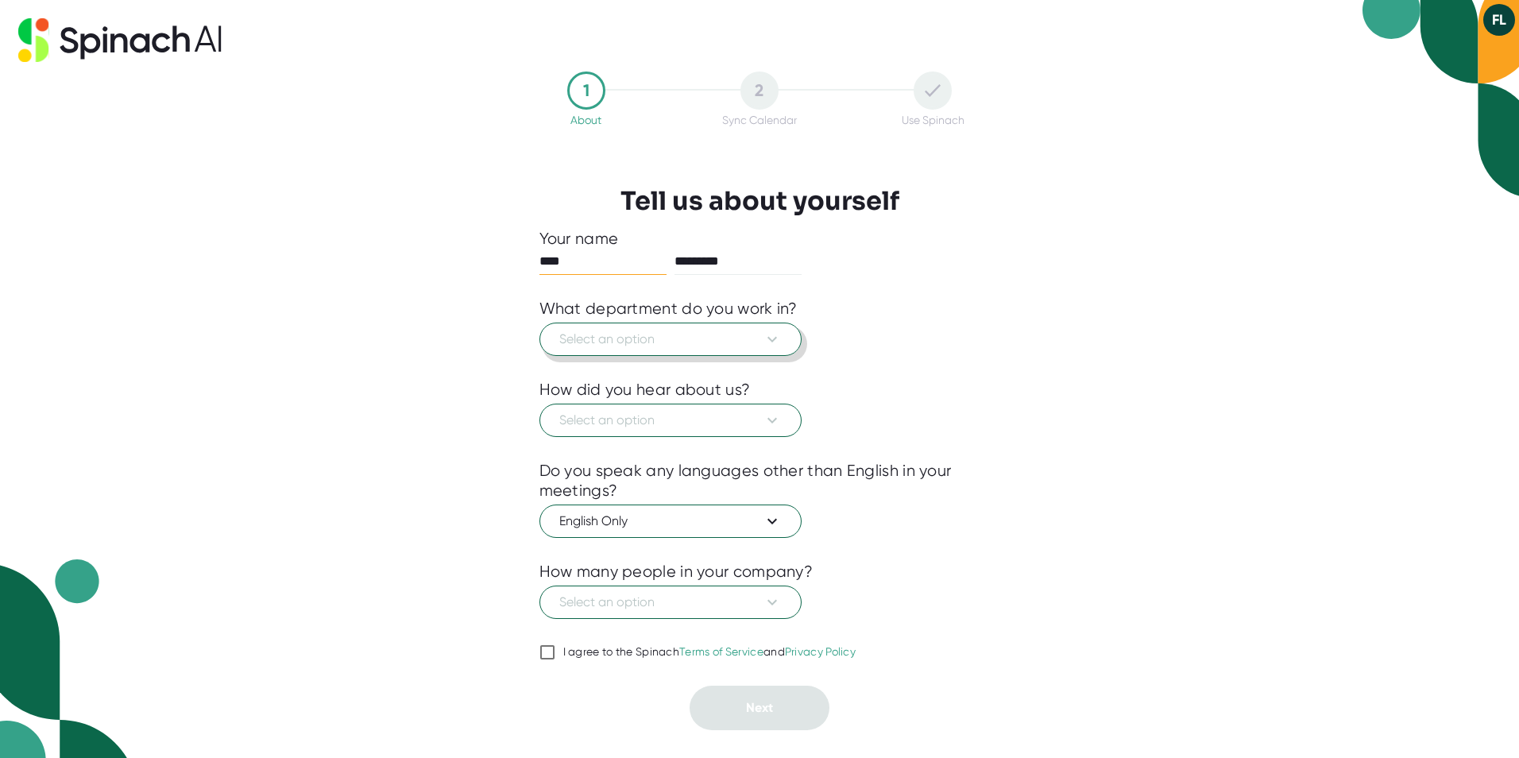
click at [774, 339] on icon at bounding box center [773, 339] width 10 height 6
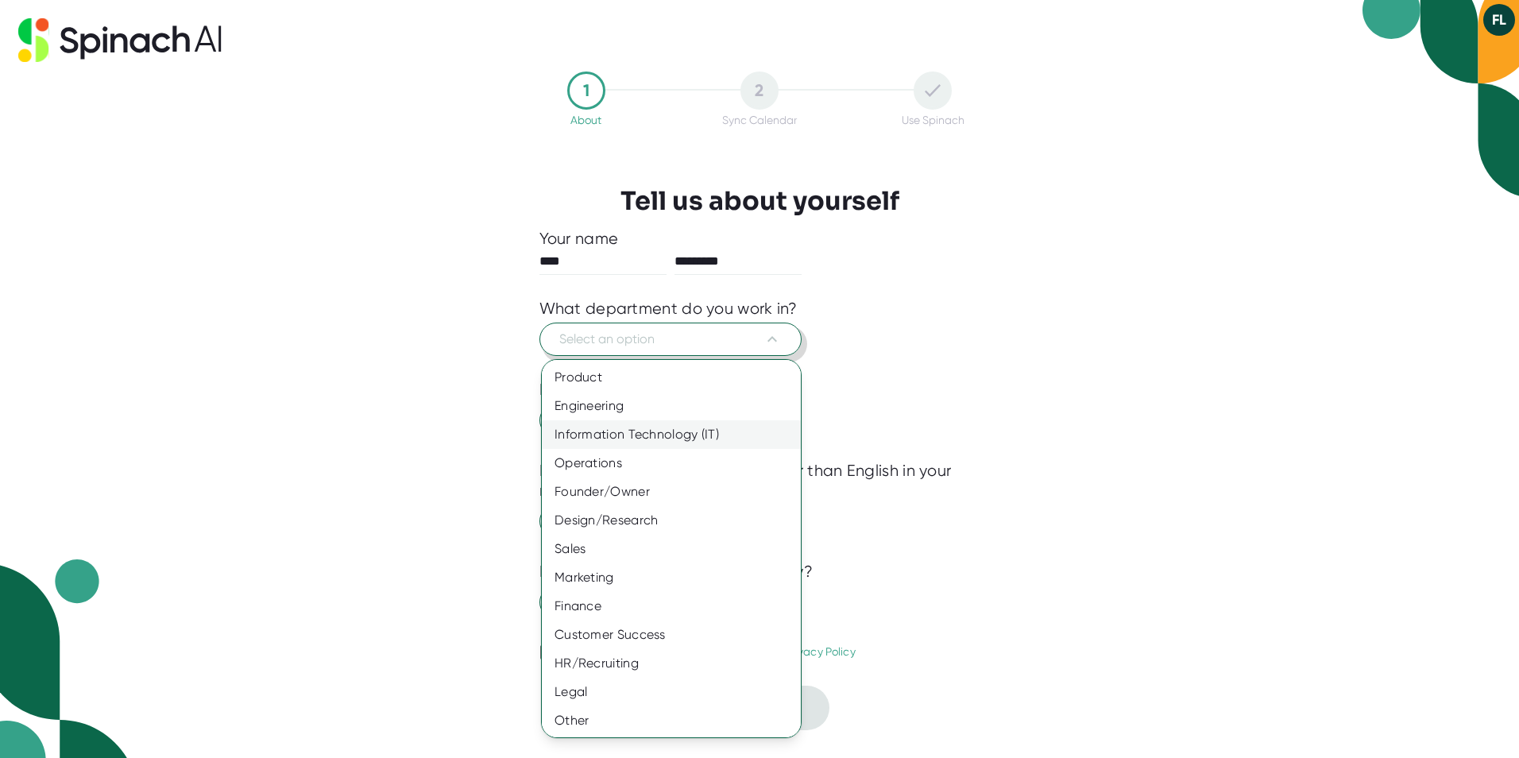
click at [705, 436] on div "Information Technology (IT)" at bounding box center [677, 434] width 271 height 29
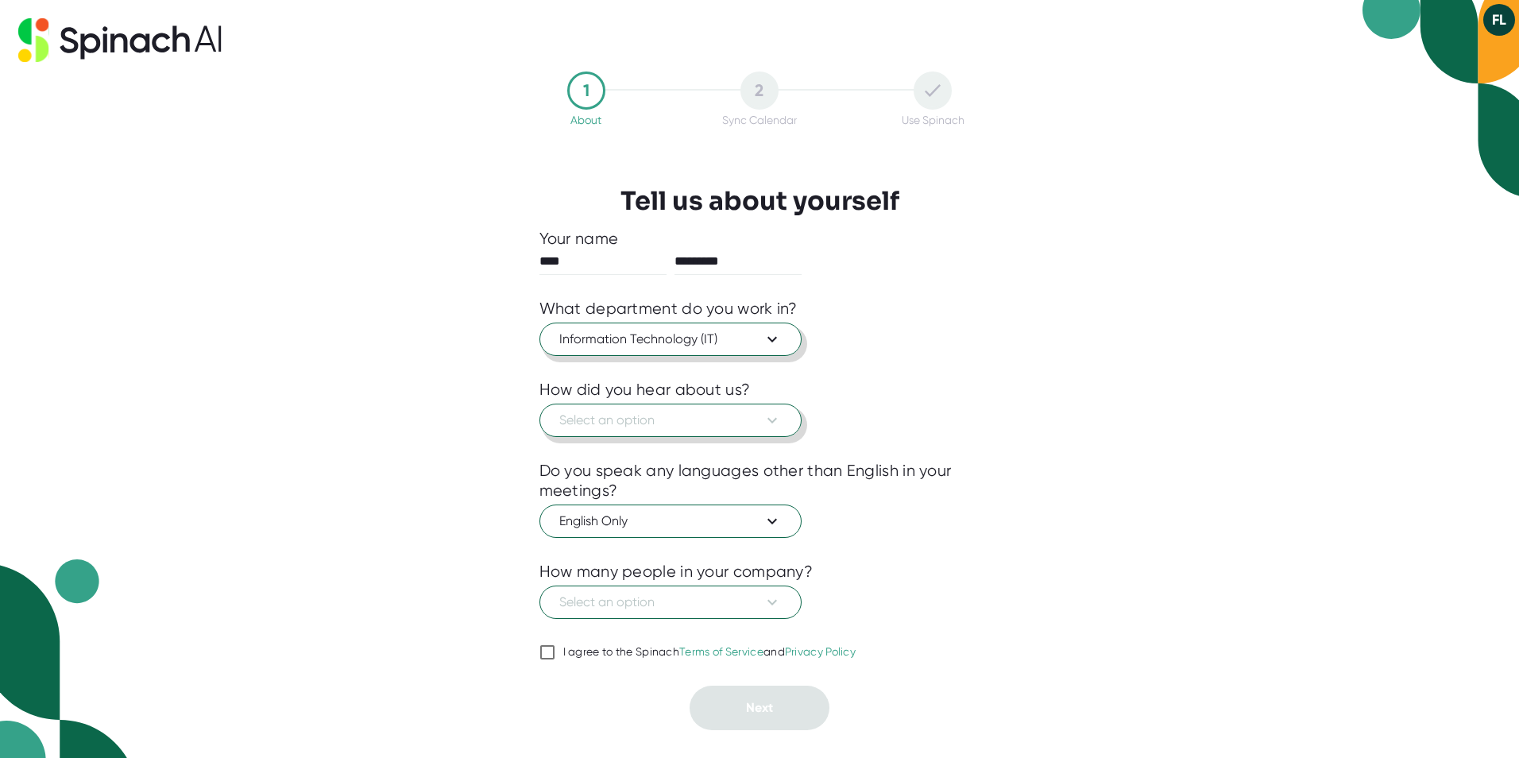
click at [701, 424] on span "Select an option" at bounding box center [670, 420] width 223 height 19
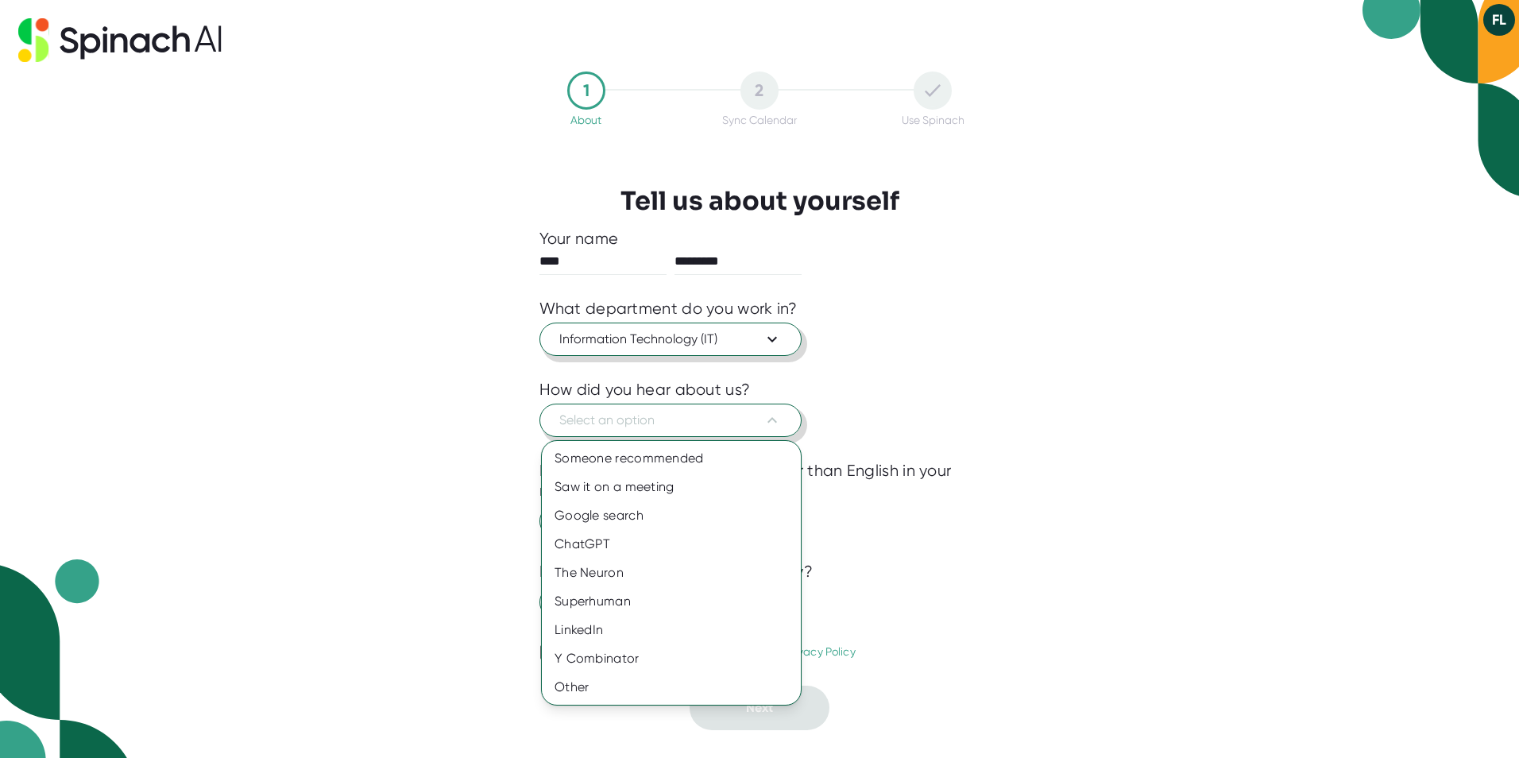
click at [701, 424] on div at bounding box center [759, 379] width 1519 height 758
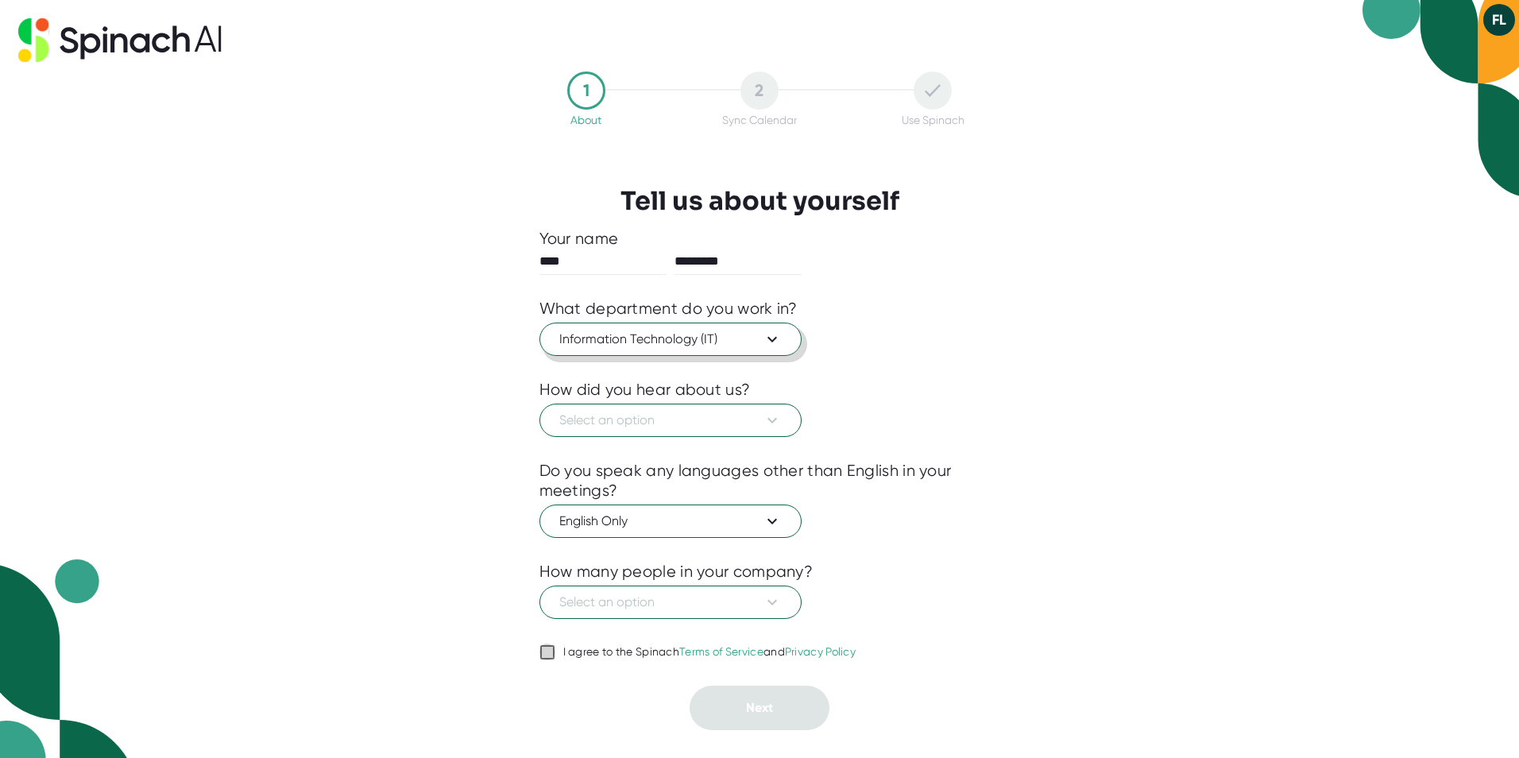
click at [546, 644] on input "I agree to the Spinach Terms of Service and Privacy Policy" at bounding box center [548, 652] width 16 height 19
checkbox input "true"
click at [779, 421] on icon at bounding box center [772, 420] width 19 height 19
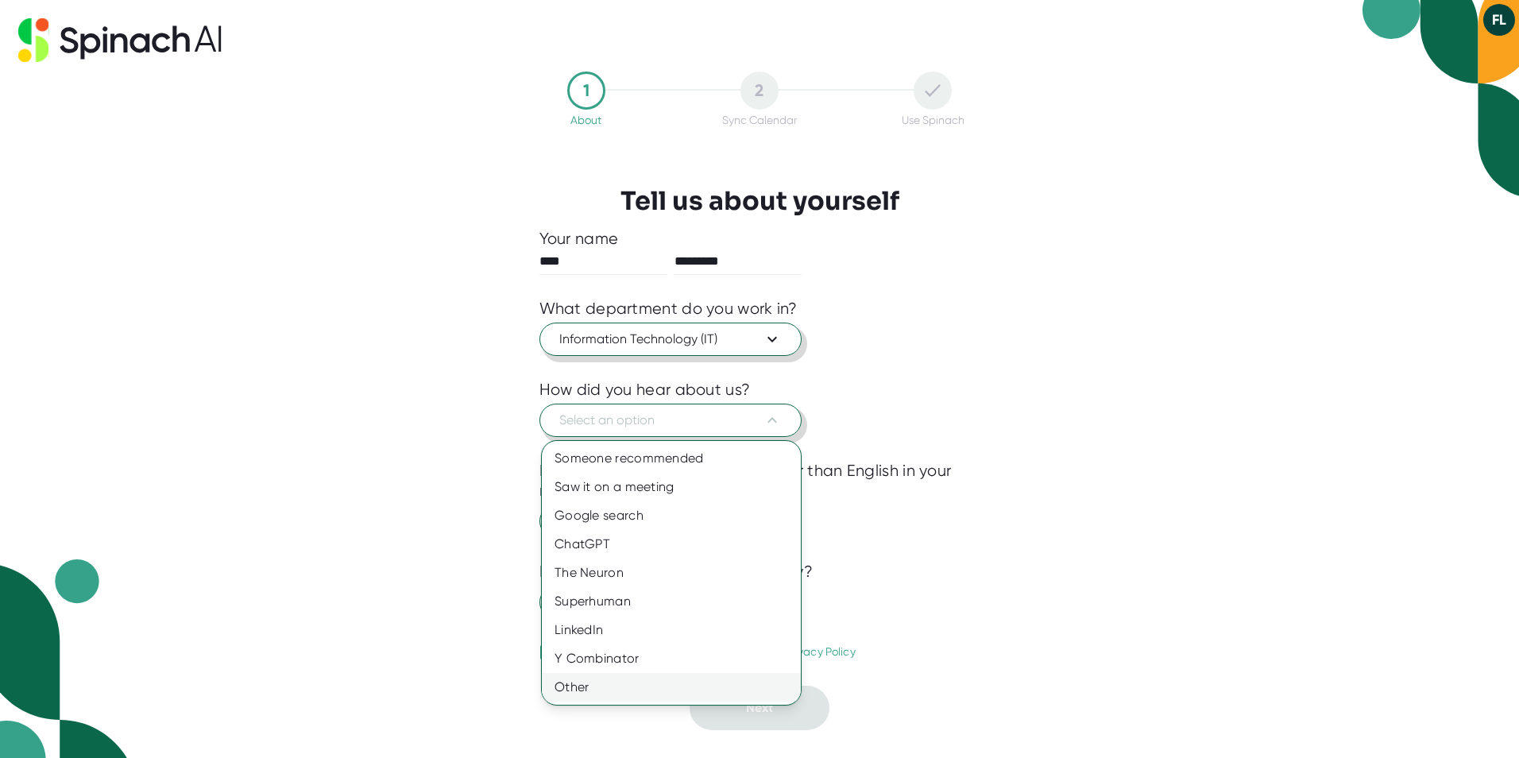
drag, startPoint x: 577, startPoint y: 681, endPoint x: 592, endPoint y: 679, distance: 15.3
click at [579, 681] on div "Other" at bounding box center [671, 687] width 259 height 29
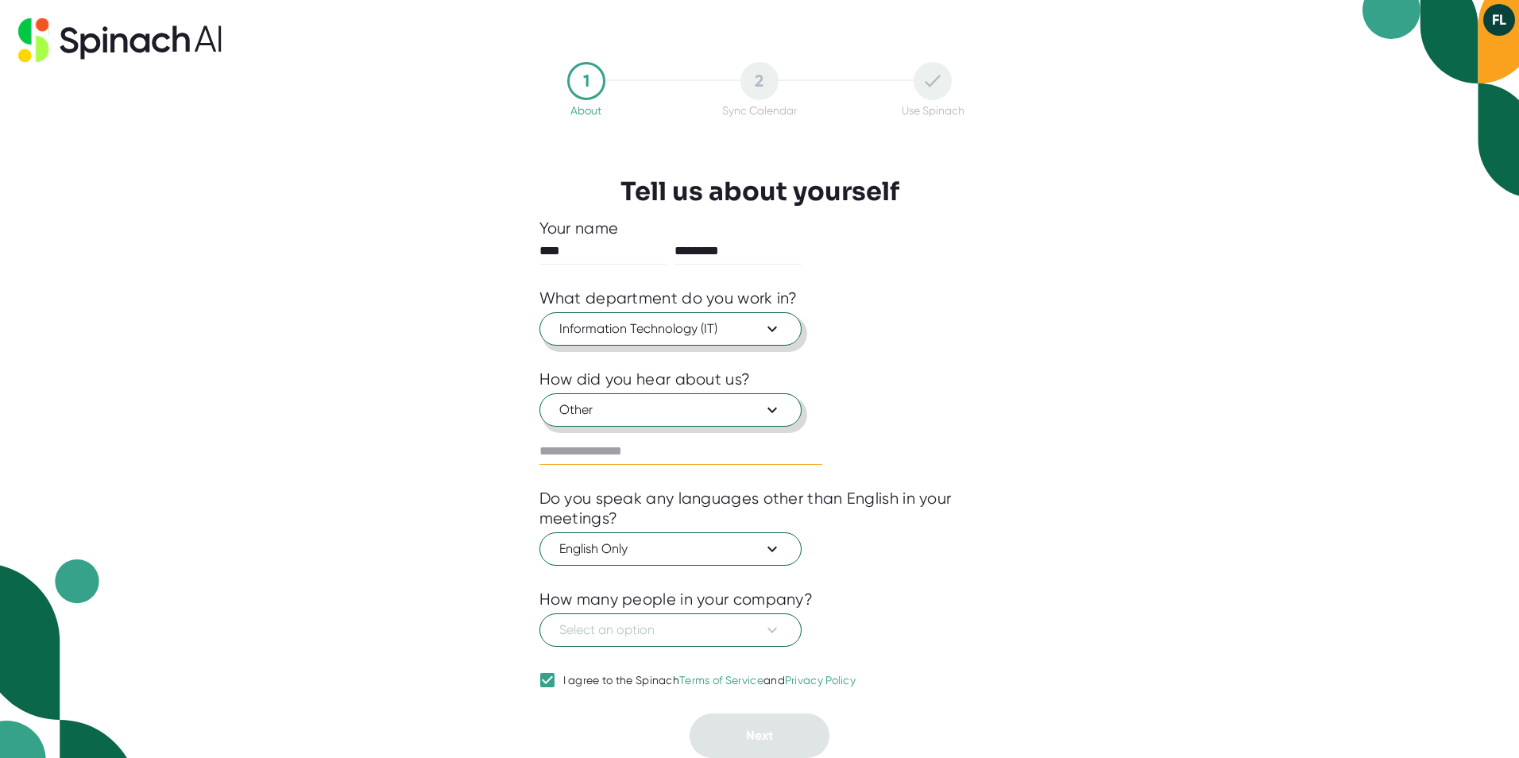
click at [665, 446] on input "text" at bounding box center [681, 451] width 283 height 25
type input "**********"
click at [628, 629] on span "Select an option" at bounding box center [670, 630] width 223 height 19
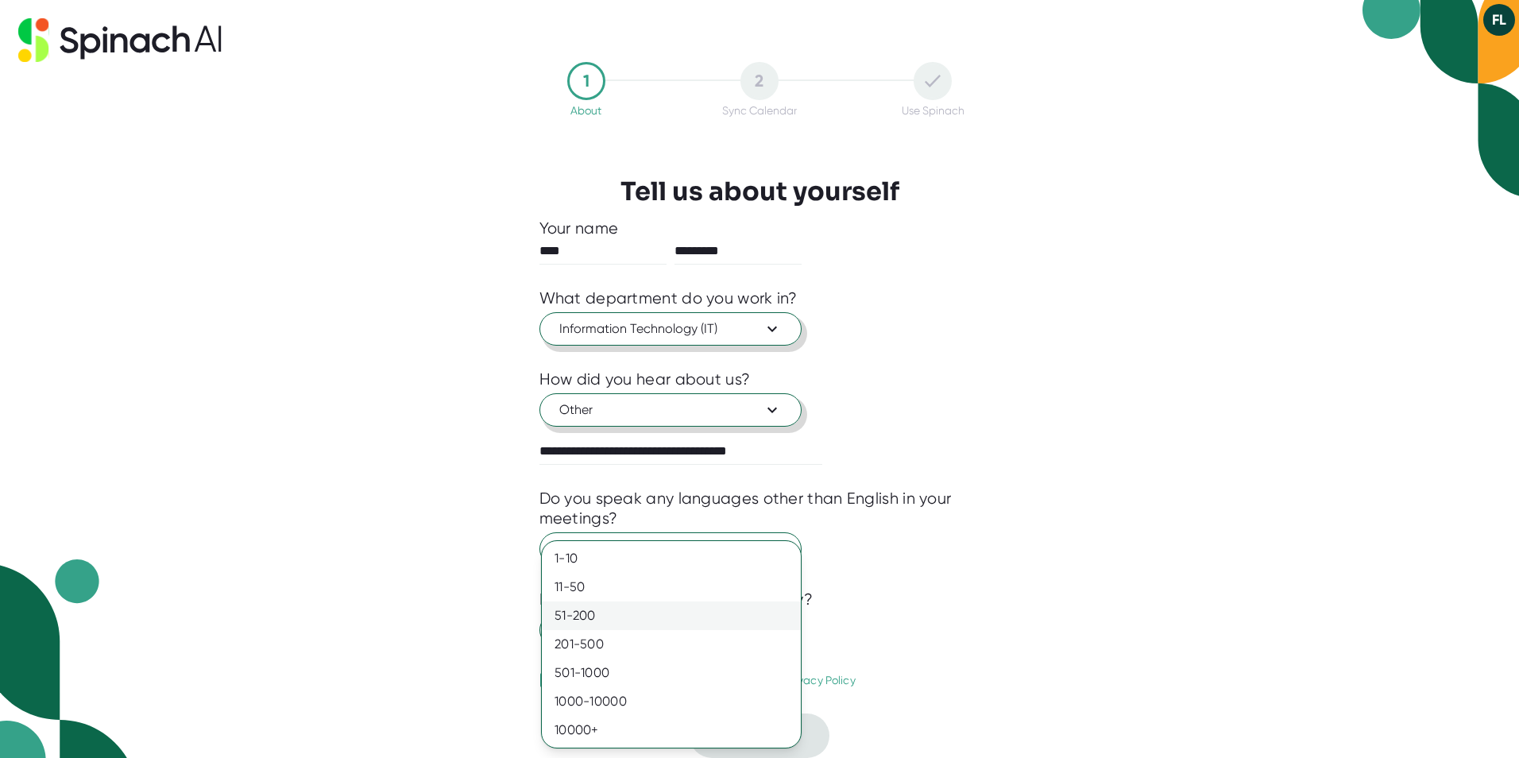
click at [577, 615] on div "51-200" at bounding box center [671, 616] width 259 height 29
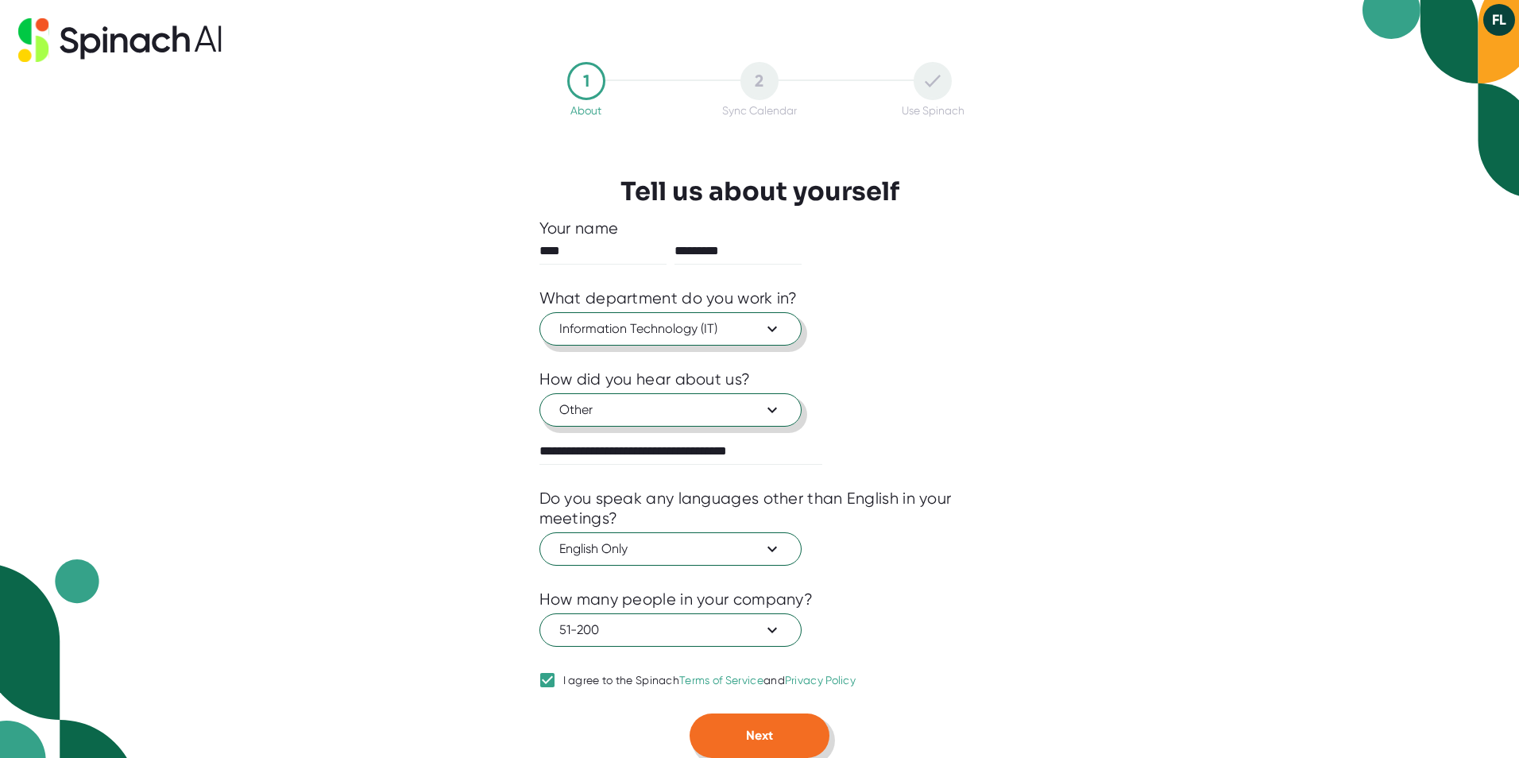
click at [778, 737] on button "Next" at bounding box center [760, 736] width 140 height 45
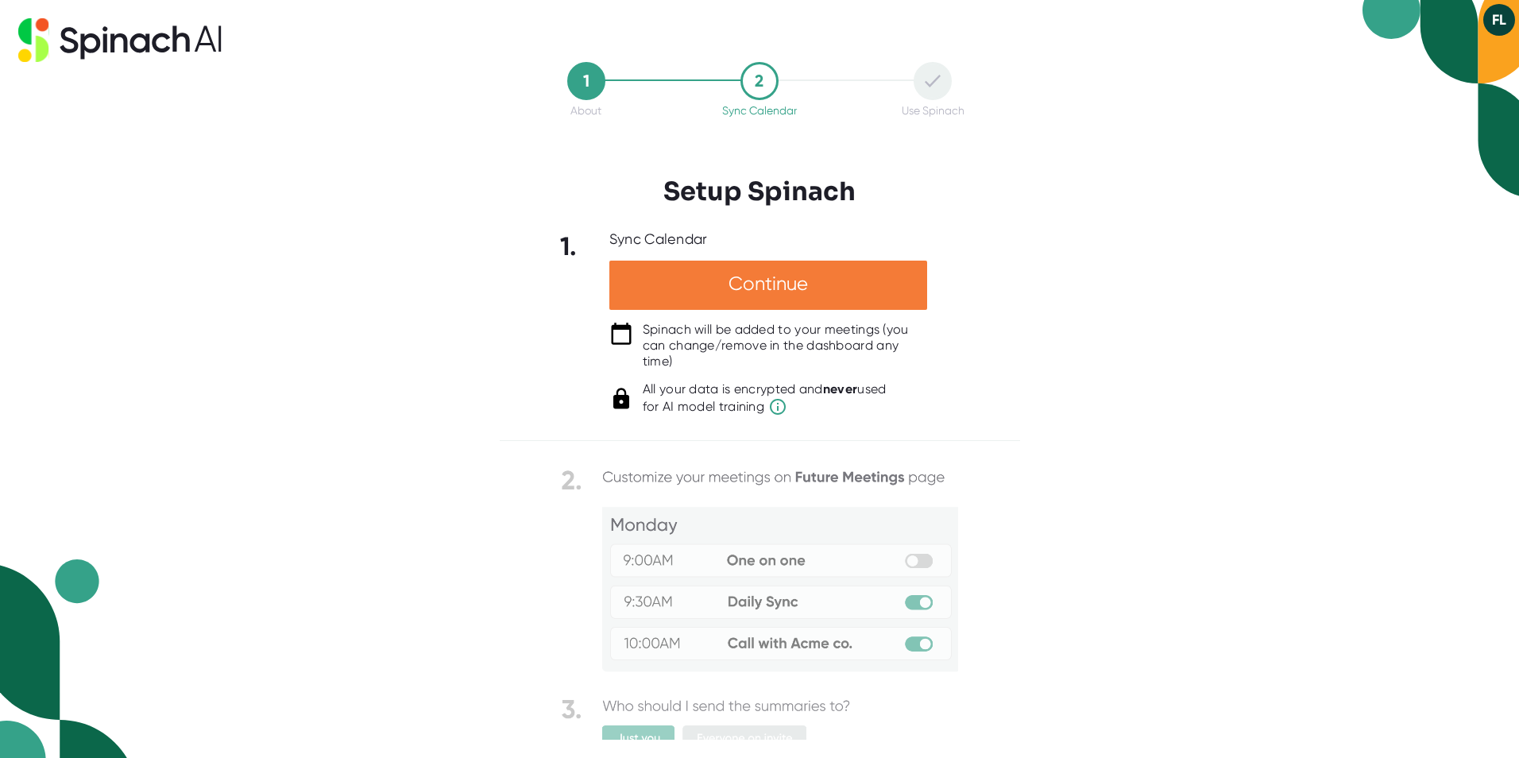
click at [767, 279] on div "Continue" at bounding box center [769, 285] width 318 height 49
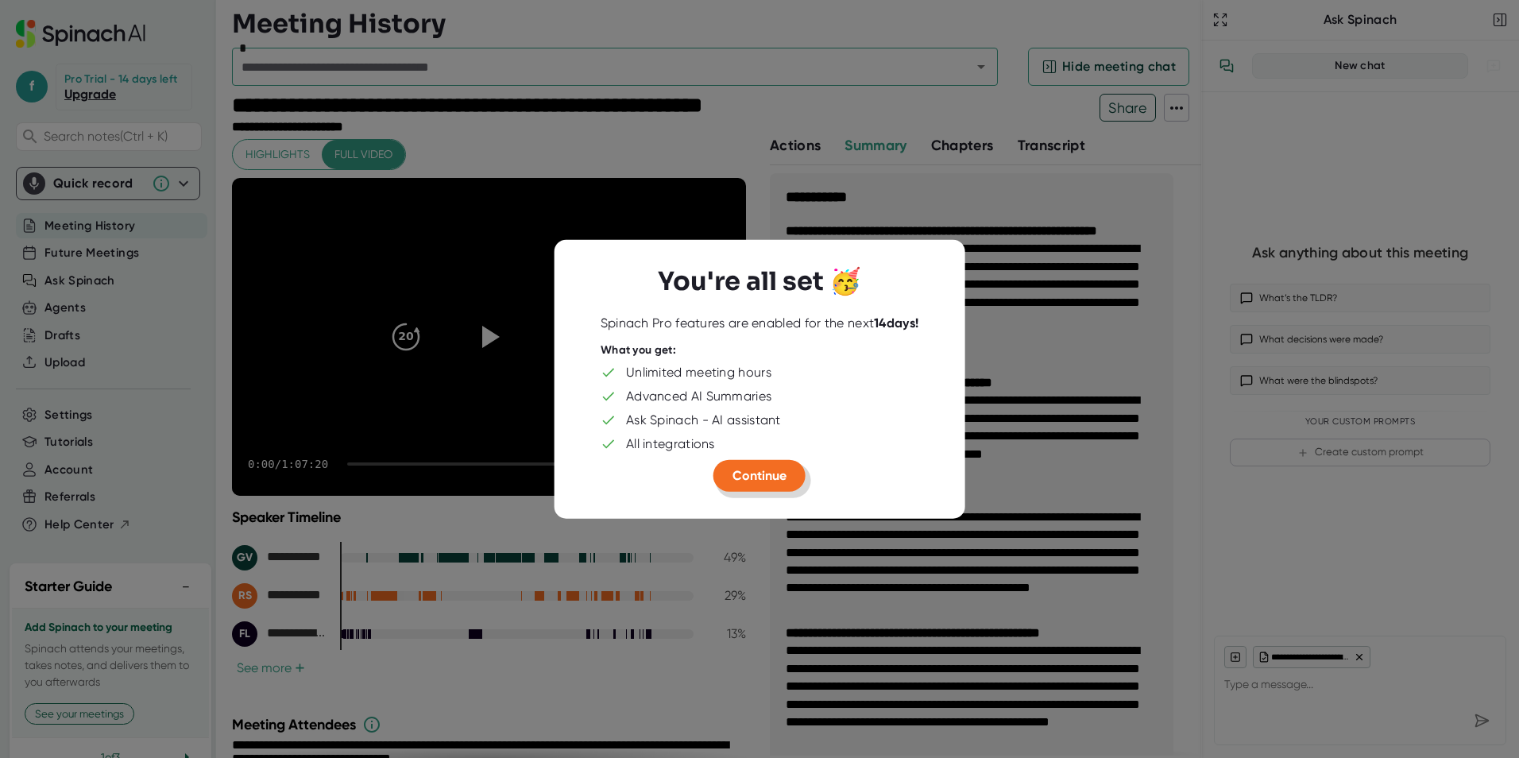
click at [743, 476] on span "Continue" at bounding box center [760, 475] width 54 height 15
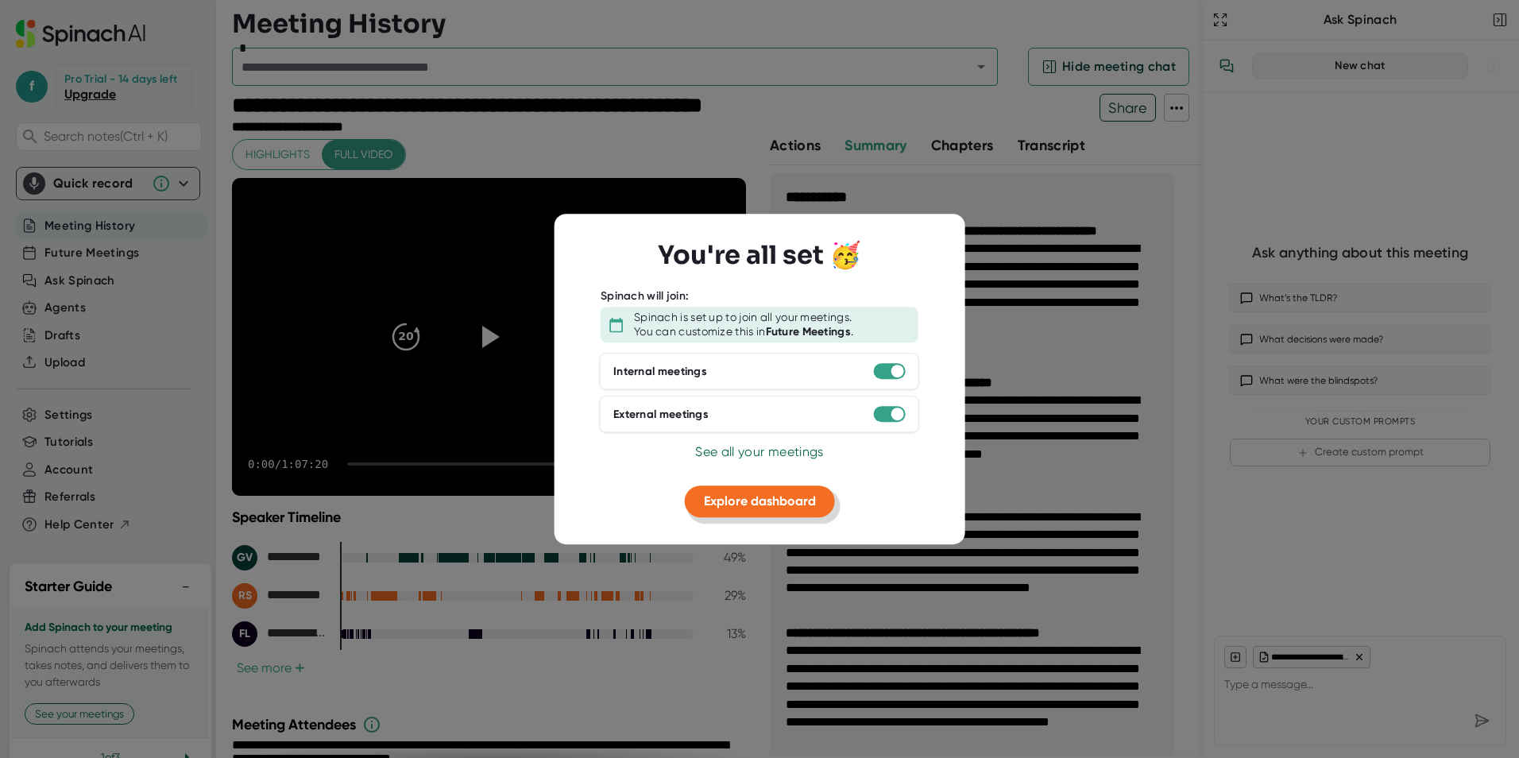
click at [772, 506] on span "Explore dashboard" at bounding box center [760, 500] width 112 height 15
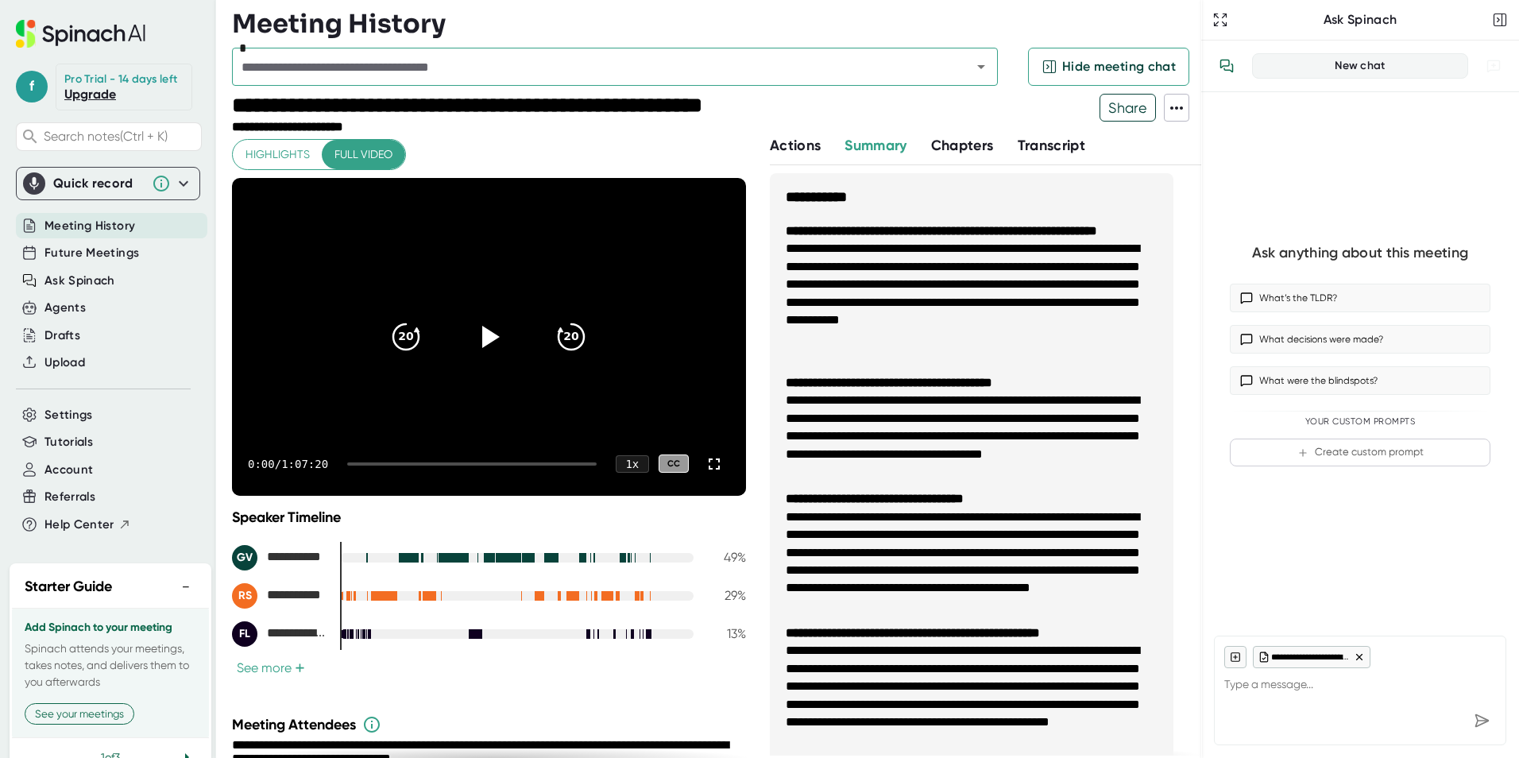
click at [392, 217] on video at bounding box center [489, 337] width 514 height 318
click at [485, 339] on icon at bounding box center [489, 336] width 40 height 40
click at [1134, 109] on span "Share" at bounding box center [1128, 108] width 55 height 28
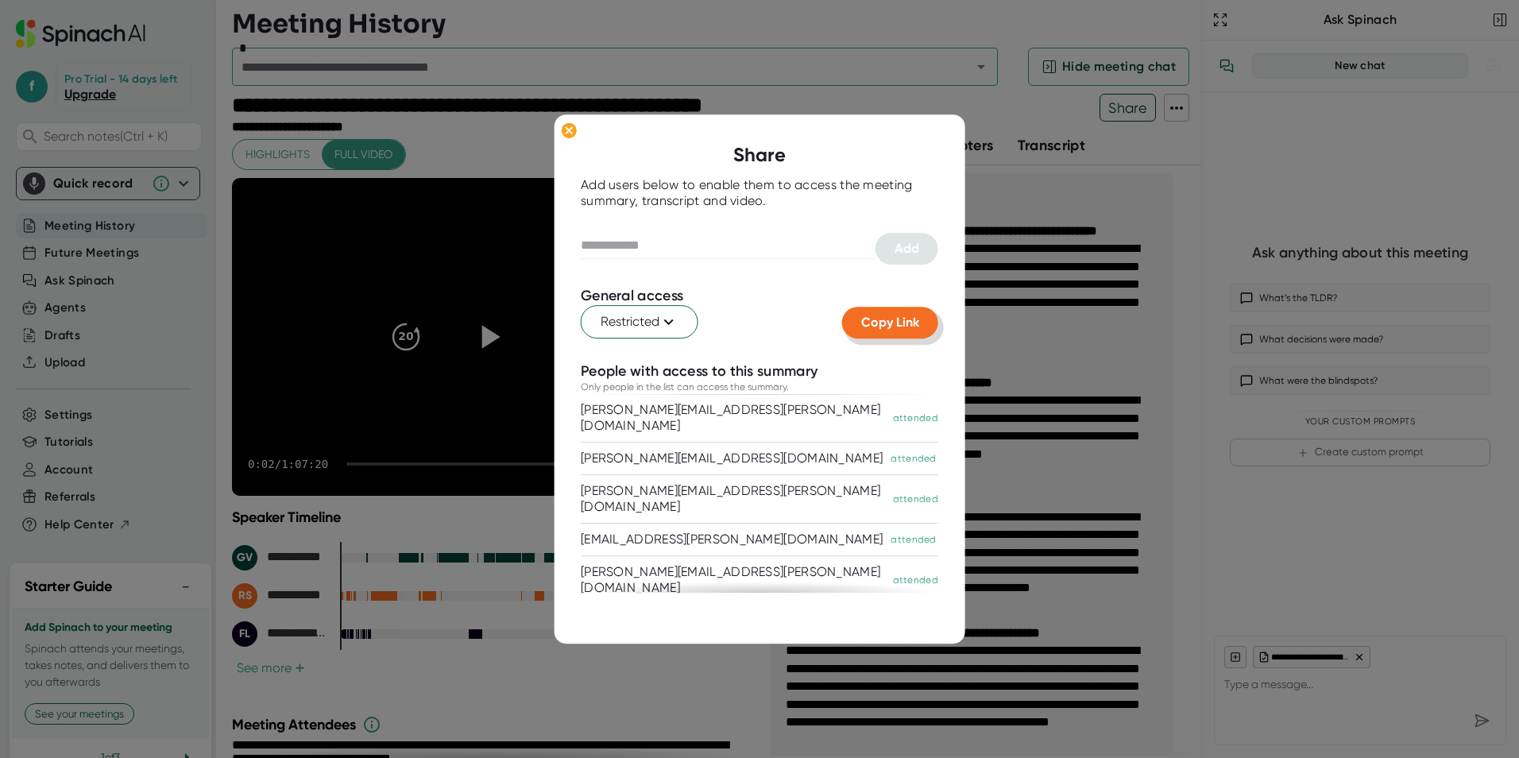
click at [884, 323] on span "Copy Link" at bounding box center [890, 322] width 58 height 15
click at [965, 21] on div at bounding box center [759, 379] width 1519 height 758
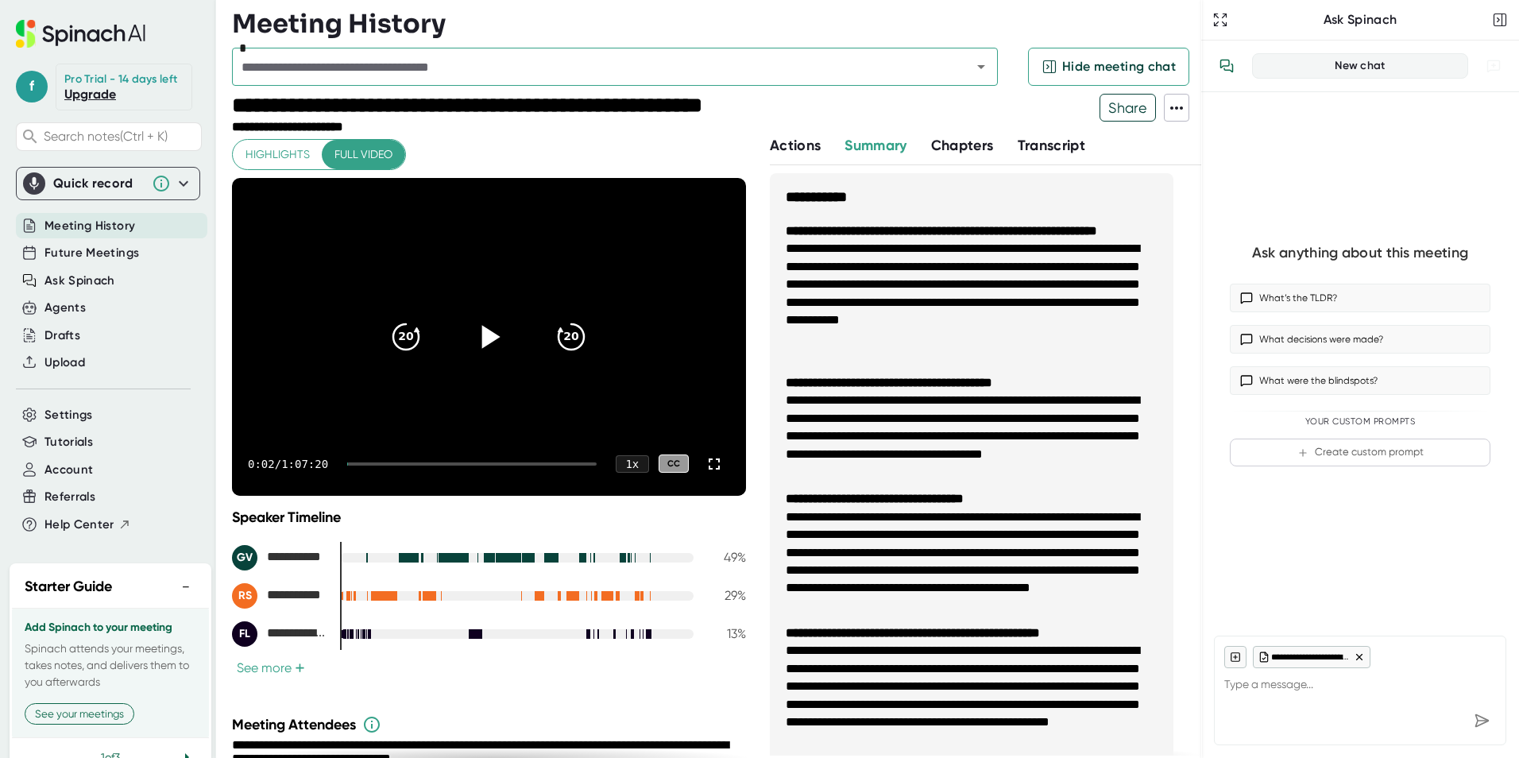
click at [1176, 106] on icon at bounding box center [1177, 107] width 13 height 3
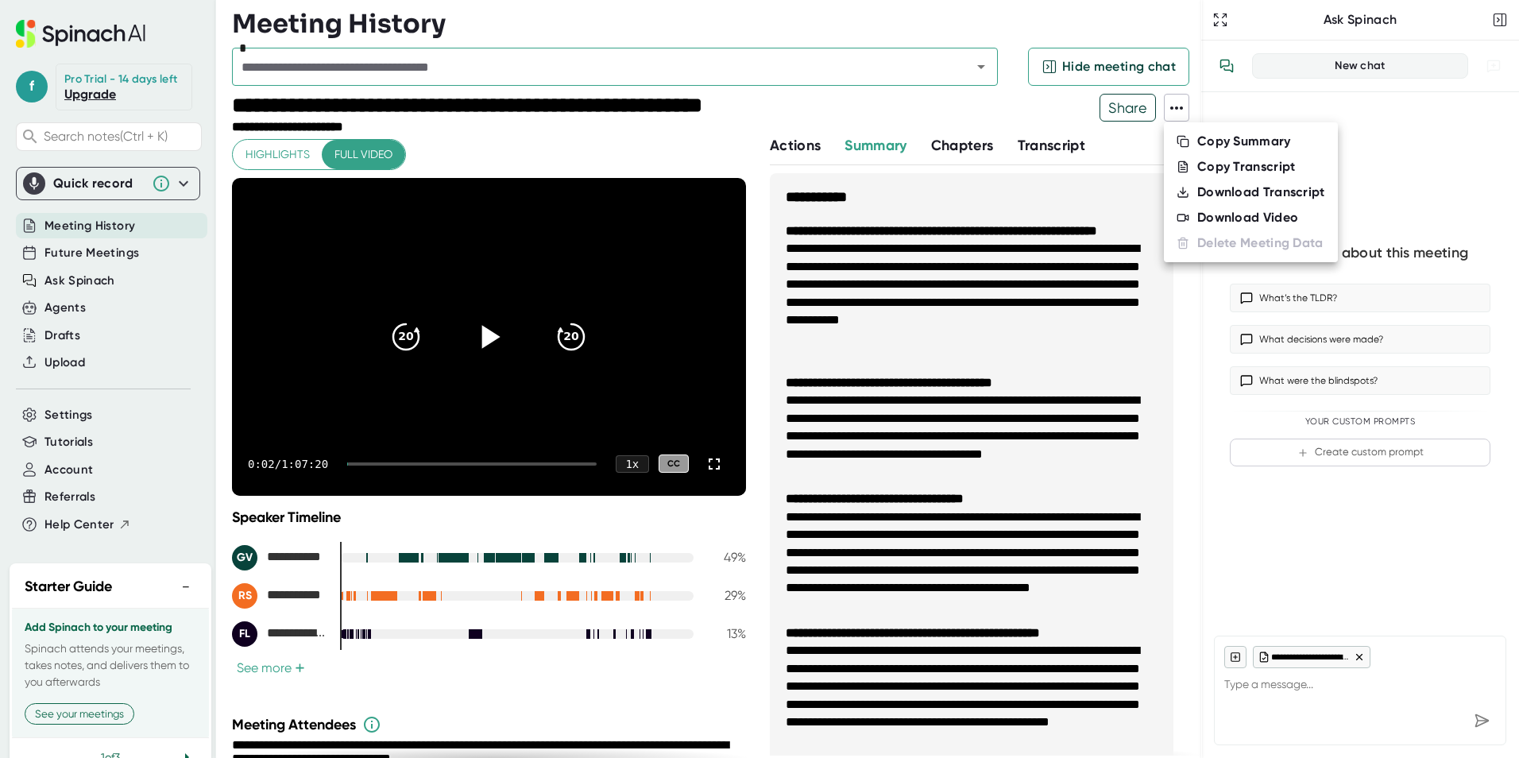
click at [1229, 213] on div "Download Video" at bounding box center [1248, 218] width 101 height 16
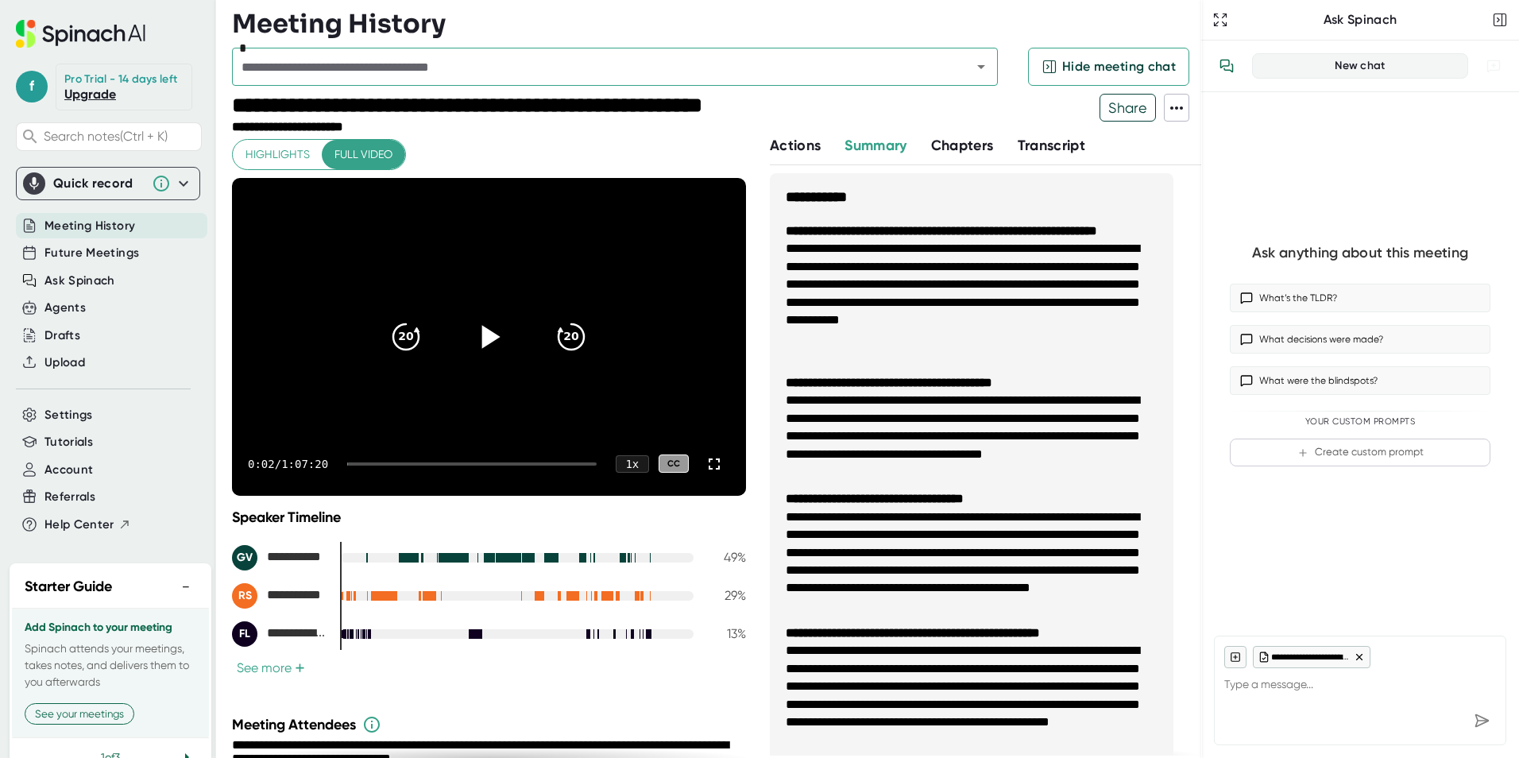
click at [1047, 110] on div at bounding box center [952, 114] width 295 height 41
click at [1172, 110] on icon at bounding box center [1176, 108] width 19 height 19
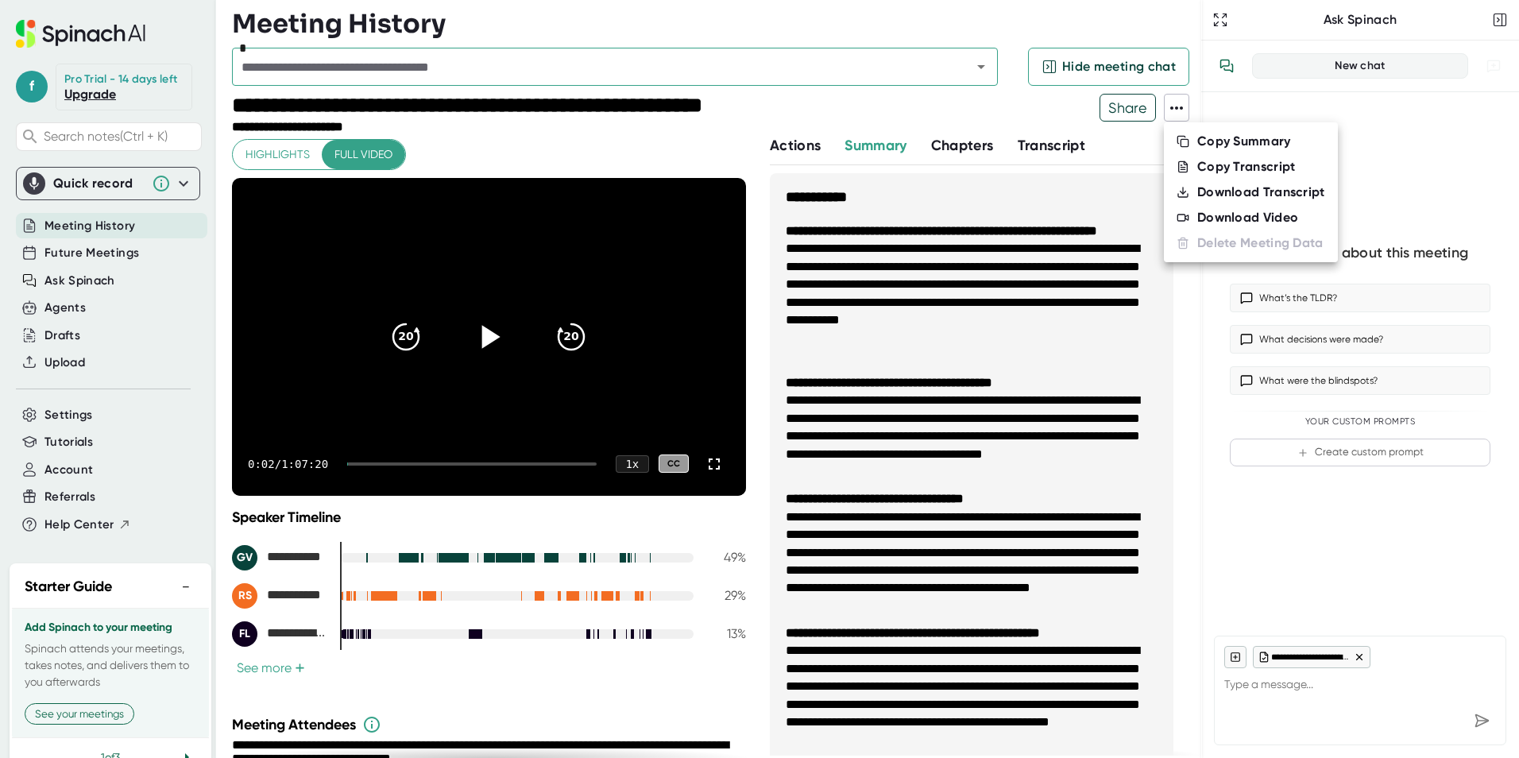
click at [1264, 191] on div "Download Transcript" at bounding box center [1262, 192] width 128 height 16
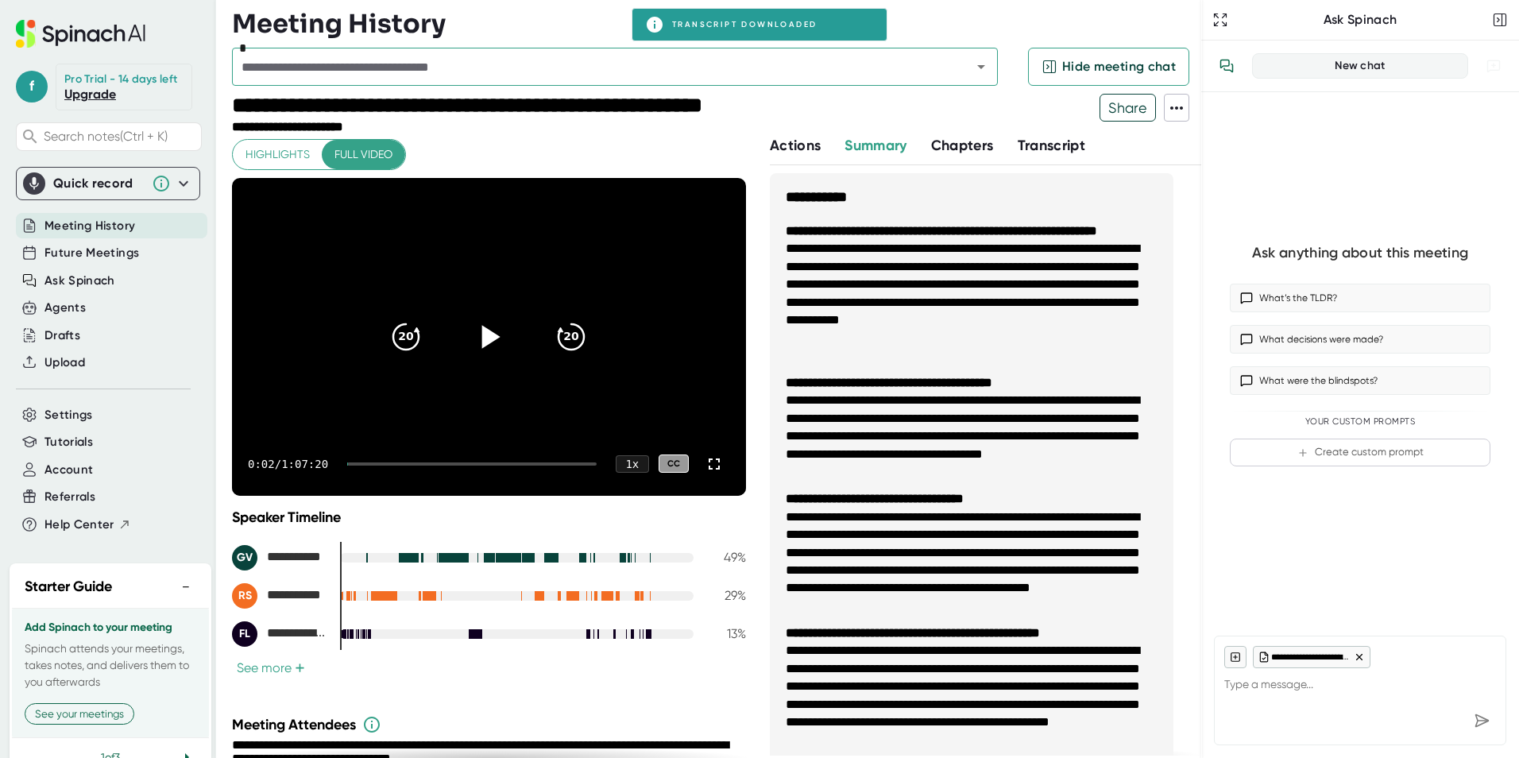
click at [935, 8] on div "Meeting History" at bounding box center [716, 24] width 969 height 32
click at [271, 154] on span "Highlights" at bounding box center [278, 155] width 64 height 20
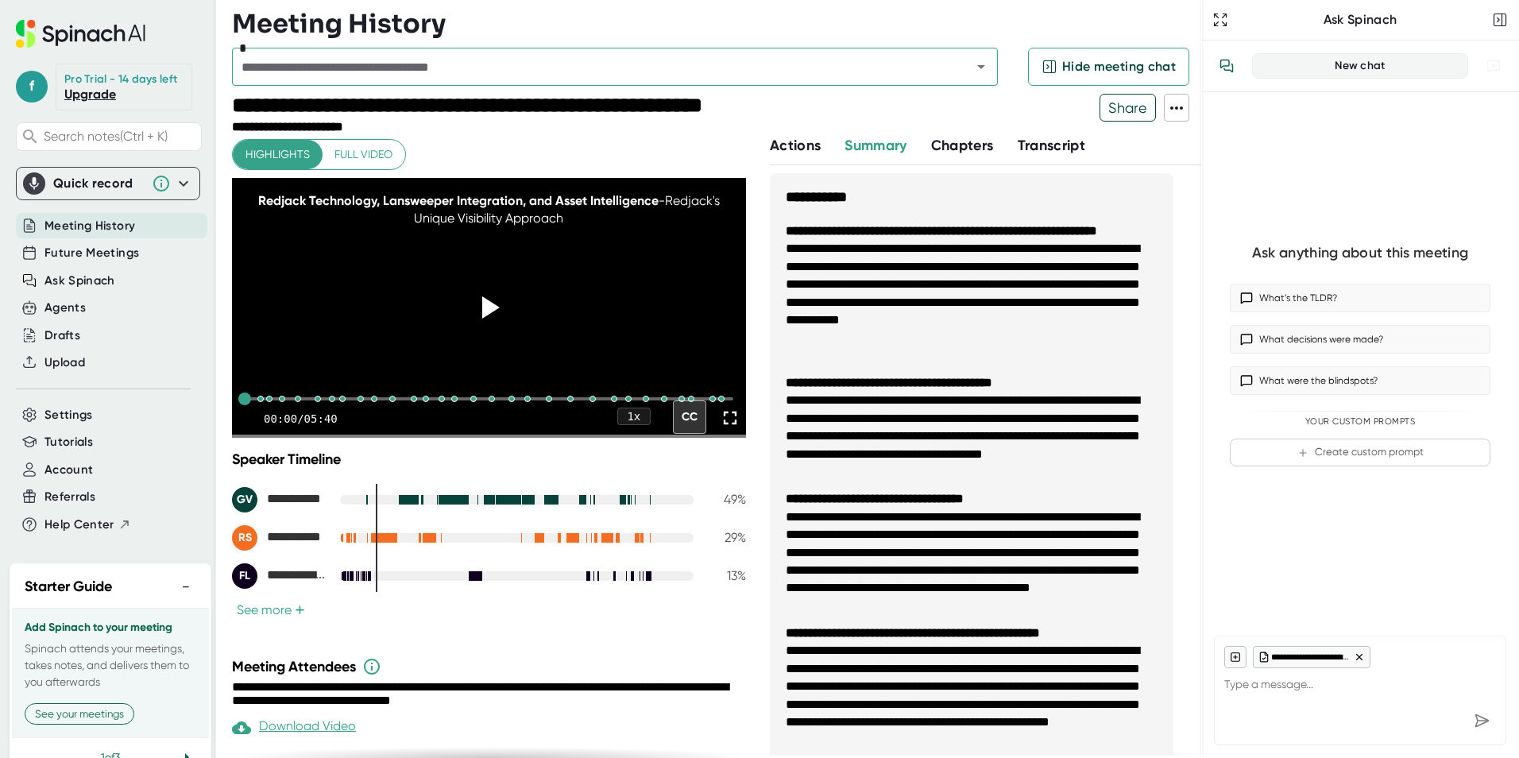
click at [387, 150] on span "Full video" at bounding box center [364, 155] width 58 height 20
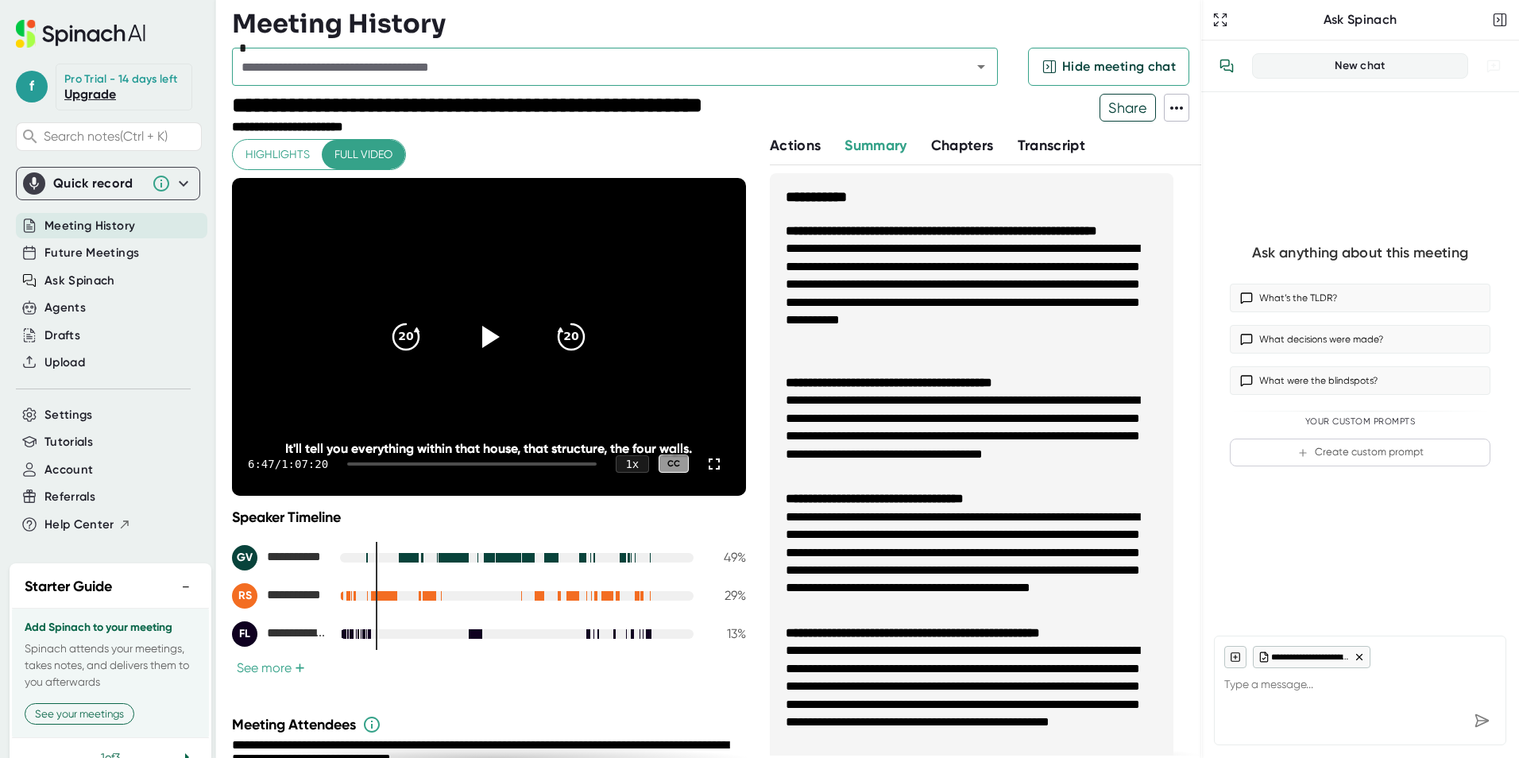
type textarea "x"
